Goal: Task Accomplishment & Management: Manage account settings

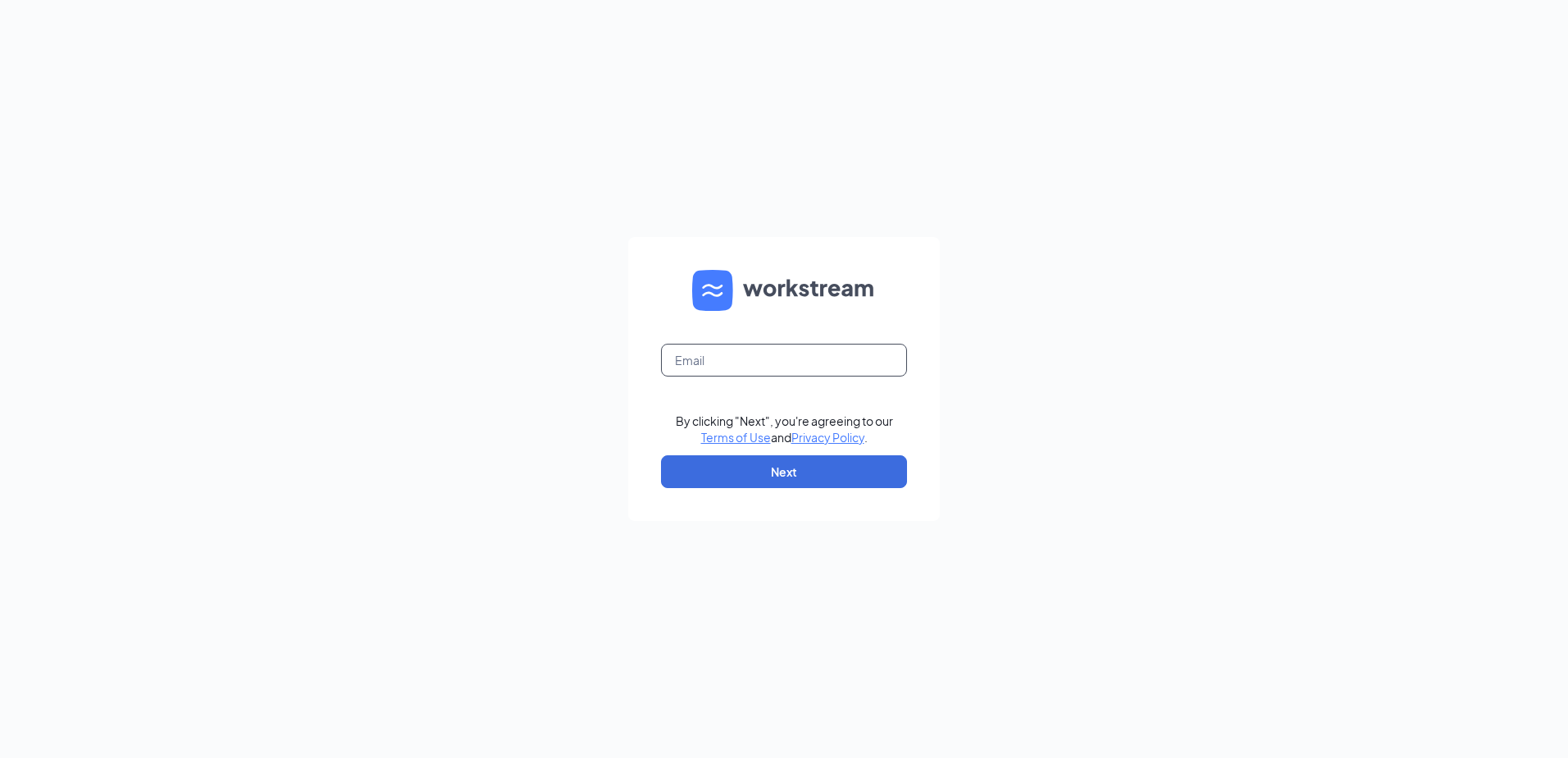
click at [737, 358] on input "text" at bounding box center [784, 360] width 246 height 33
type input "[PERSON_NAME][EMAIL_ADDRESS][DOMAIN_NAME]"
click at [822, 354] on input "Tyler@nilsonculvers.com" at bounding box center [784, 360] width 246 height 33
click at [831, 376] on input "Tyler@nilsonculvers.com" at bounding box center [784, 360] width 246 height 33
click at [831, 373] on input "Tyler@nilsonculvers.com" at bounding box center [784, 360] width 246 height 33
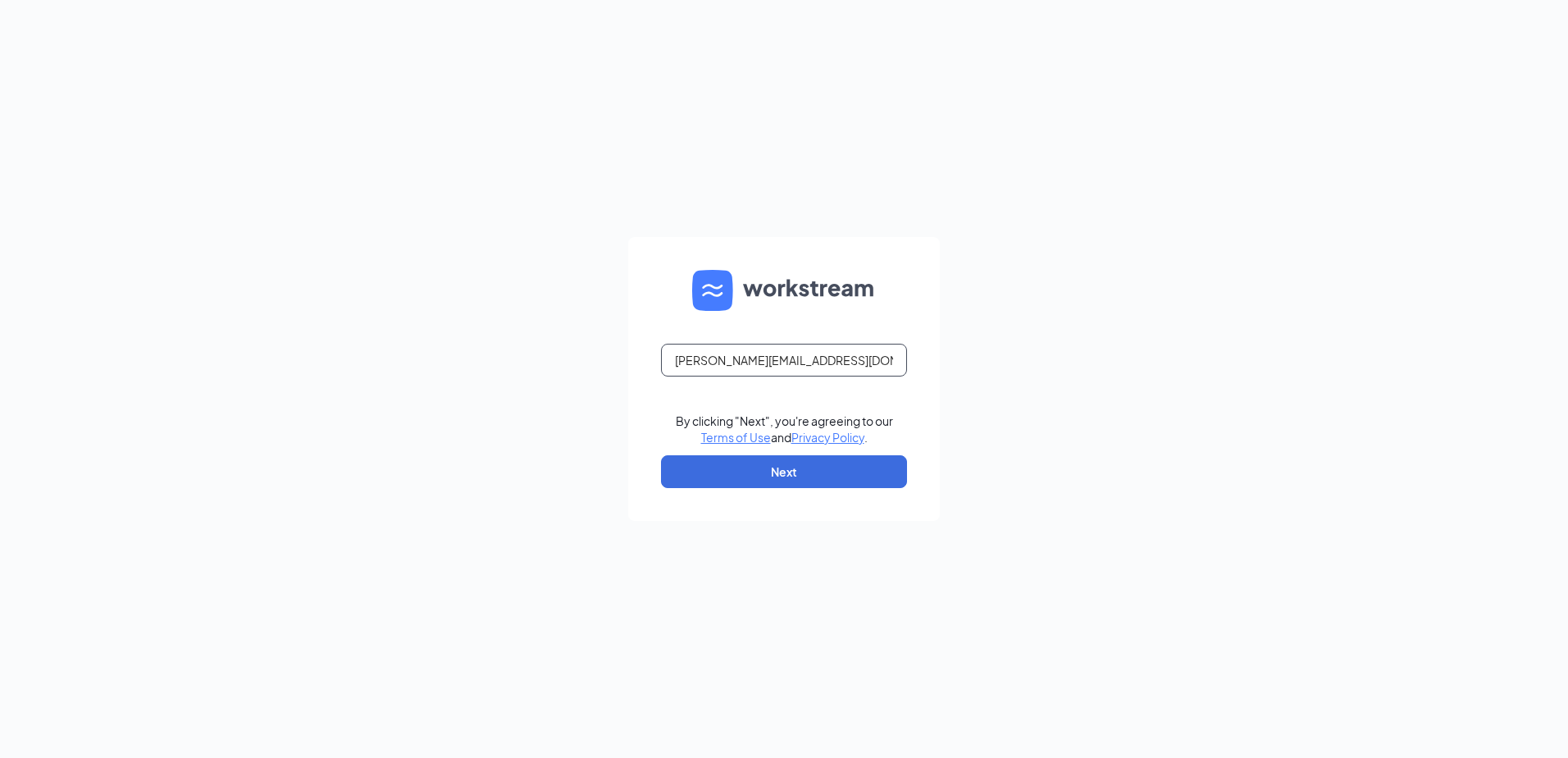
click at [831, 372] on input "Tyler@nilsonculvers.com" at bounding box center [784, 360] width 246 height 33
click at [831, 371] on input "Tyler@nilsonculvers.com" at bounding box center [784, 360] width 246 height 33
click at [741, 379] on form "By clicking "Next", you're agreeing to our Terms of Use and Privacy Policy . Ne…" at bounding box center [784, 379] width 312 height 284
drag, startPoint x: 741, startPoint y: 379, endPoint x: 737, endPoint y: 360, distance: 19.4
click at [739, 363] on input "text" at bounding box center [784, 360] width 246 height 33
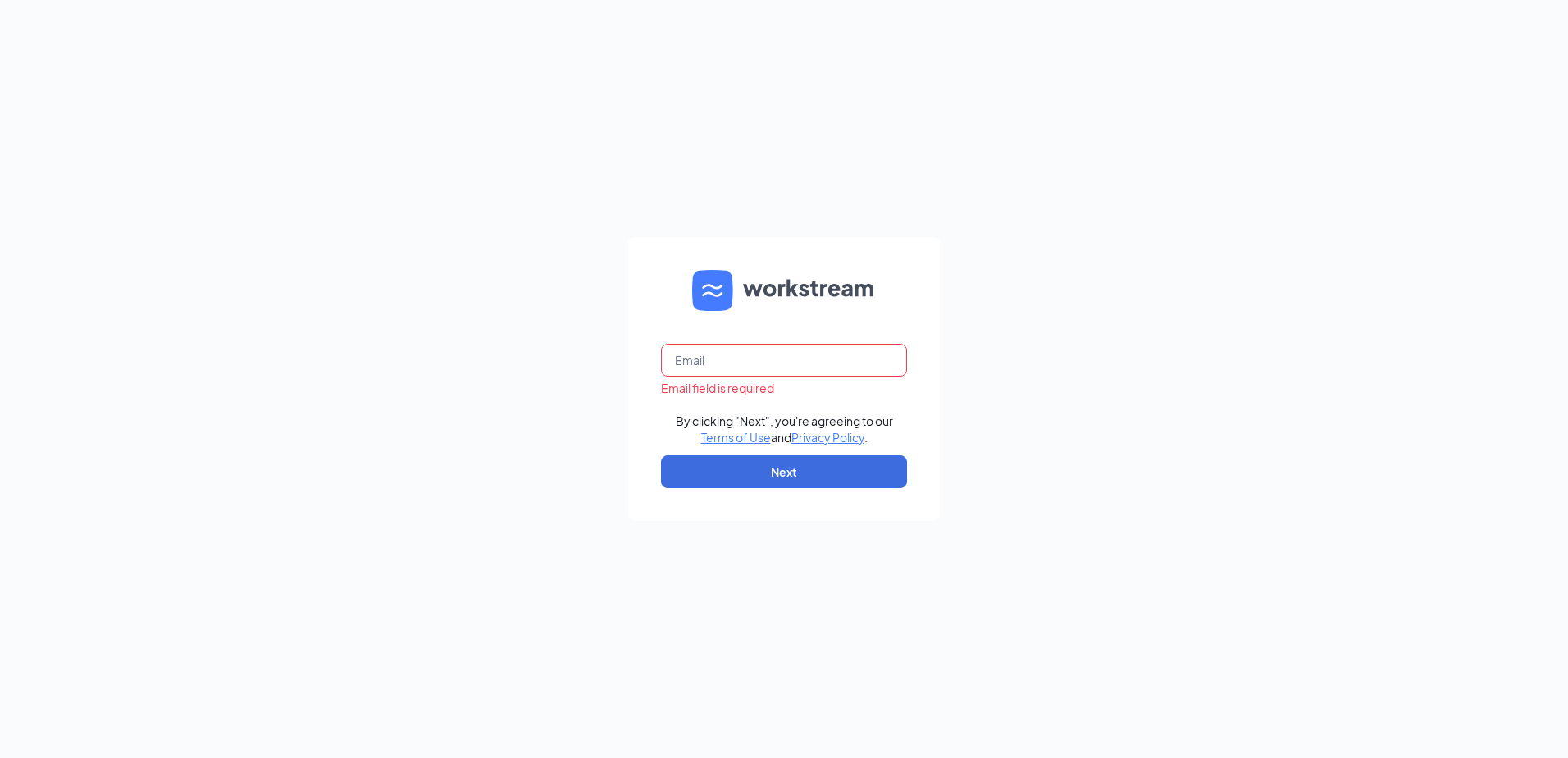
click at [737, 360] on input "text" at bounding box center [784, 360] width 246 height 33
type input "t"
type input "Far"
click at [760, 371] on input "text" at bounding box center [784, 360] width 246 height 33
click at [769, 374] on input "text" at bounding box center [784, 360] width 246 height 33
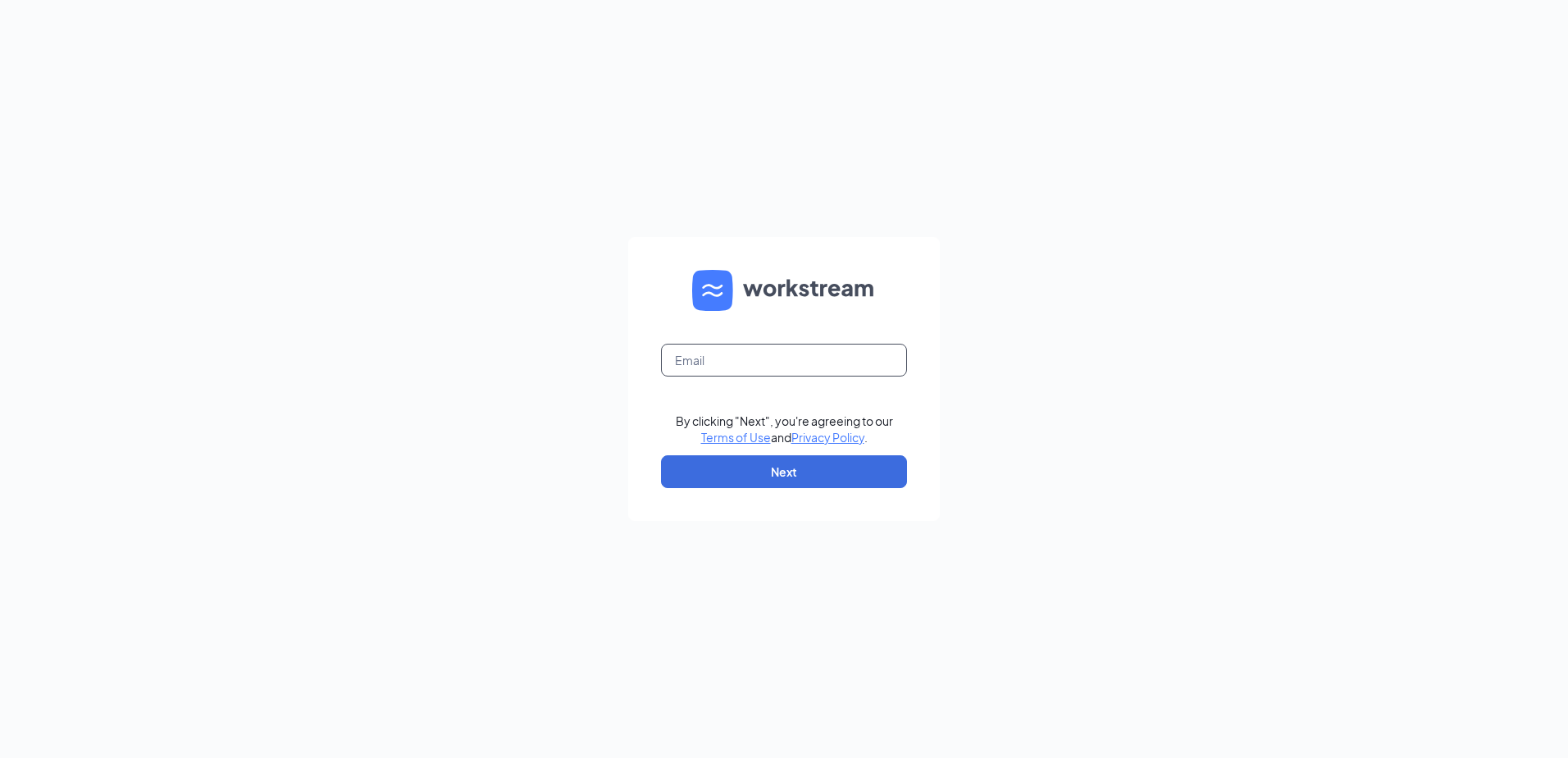
click at [768, 373] on input "text" at bounding box center [784, 360] width 246 height 33
type input "Fargo143@NilsonCulvers.com"
click at [774, 480] on button "Next" at bounding box center [784, 471] width 246 height 33
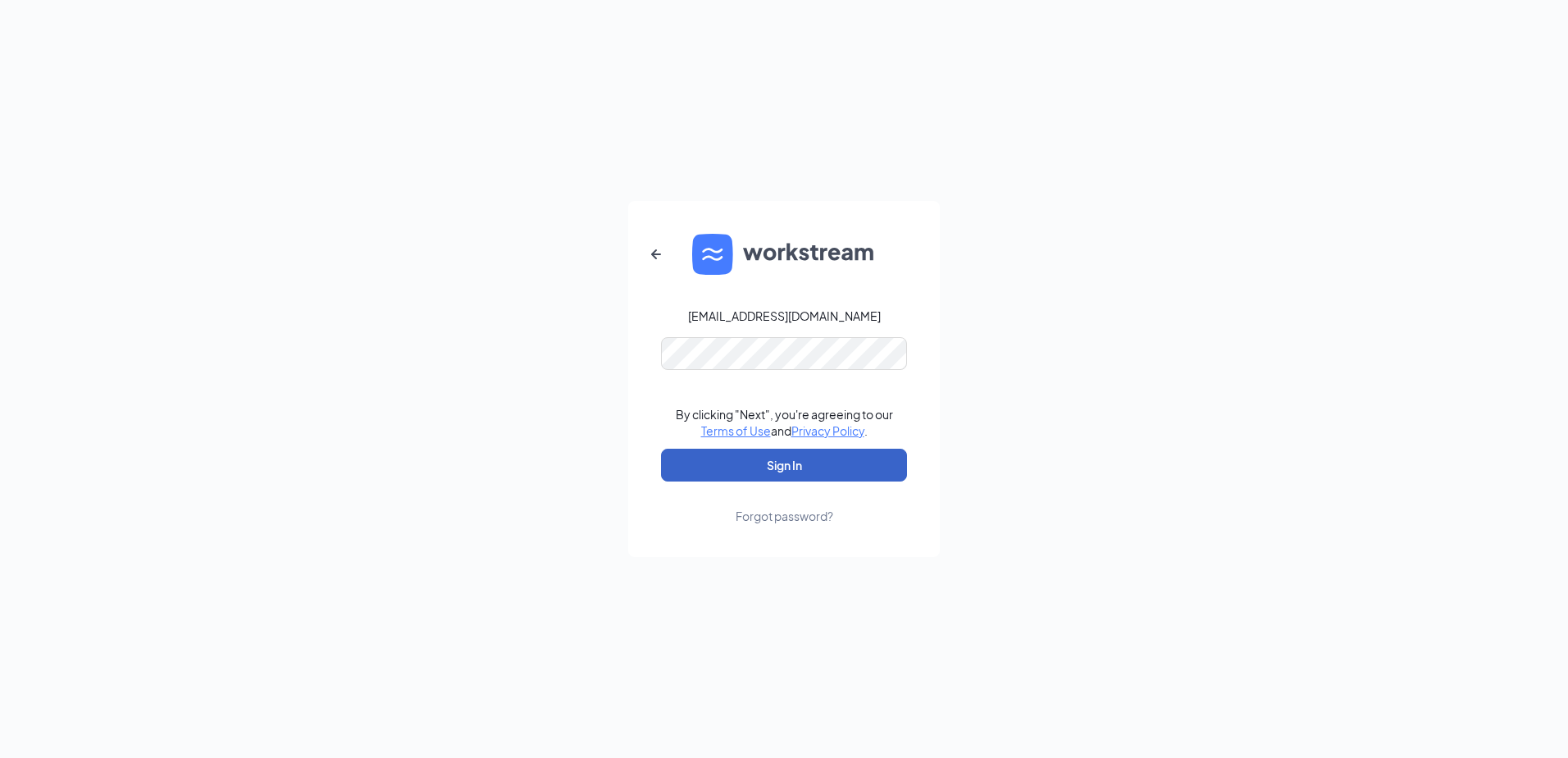
click at [787, 476] on button "Sign In" at bounding box center [784, 465] width 246 height 33
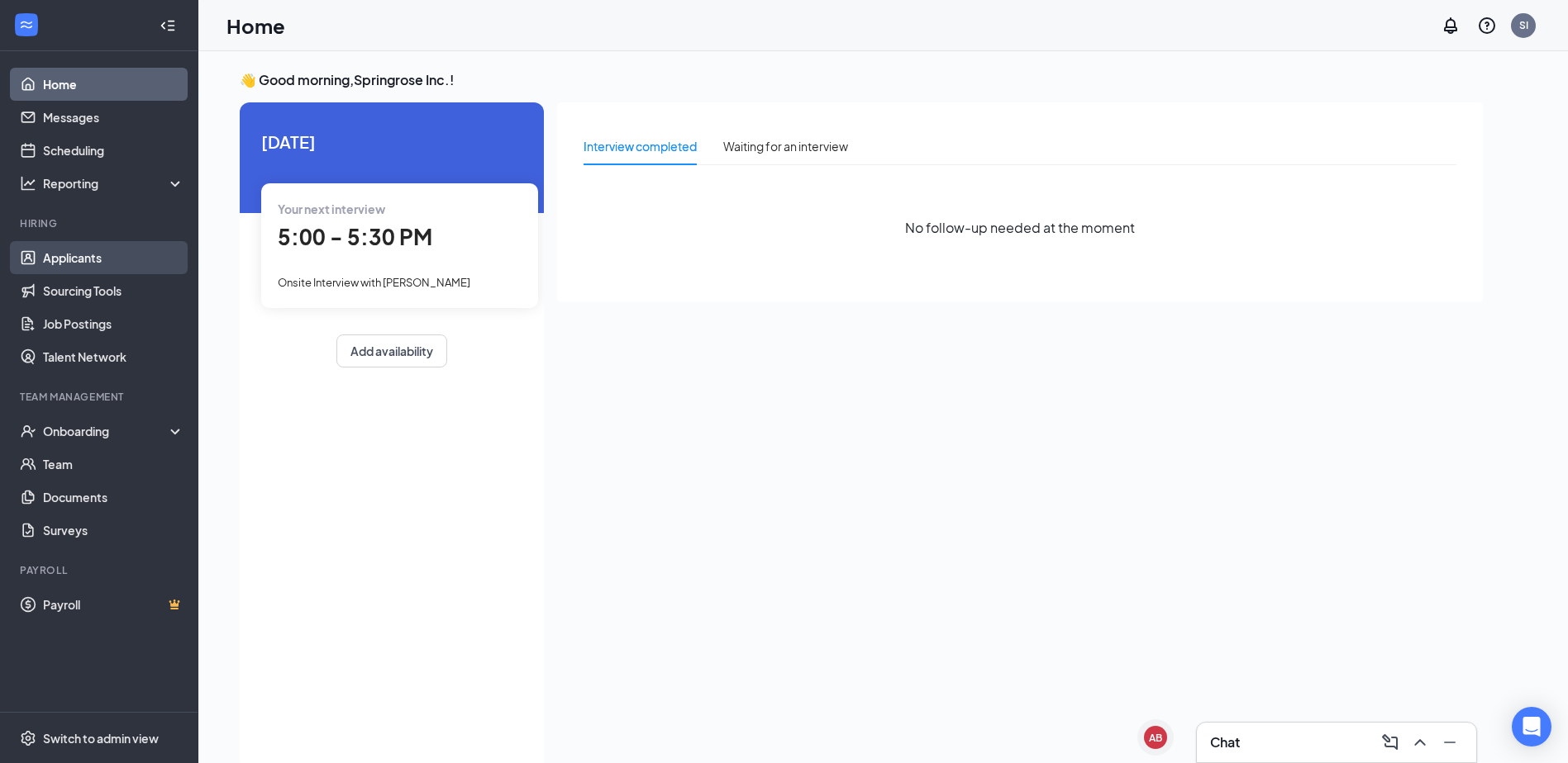
click at [81, 261] on link "Applicants" at bounding box center [113, 257] width 141 height 33
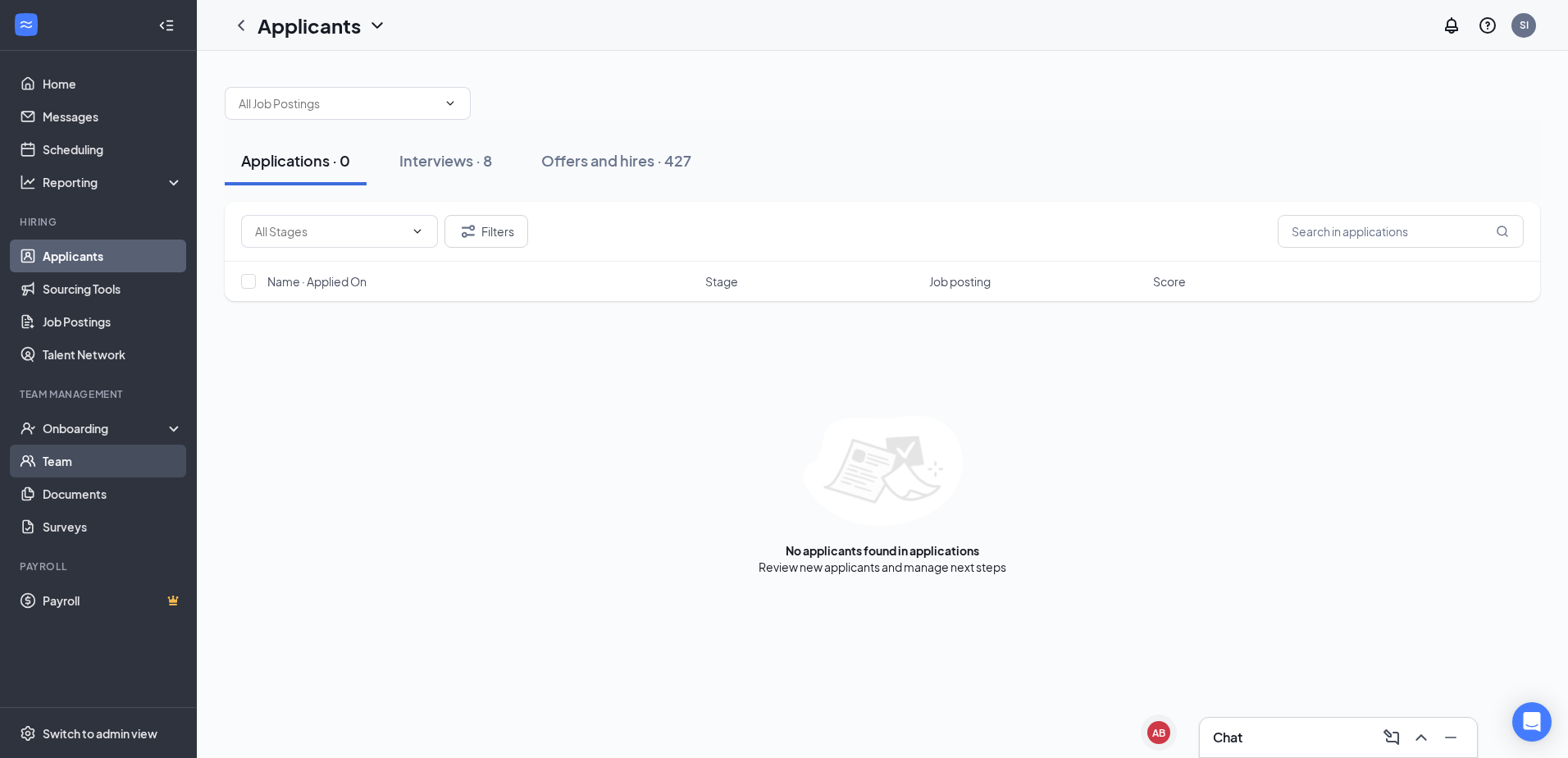
click at [88, 454] on link "Team" at bounding box center [113, 461] width 140 height 33
